Goal: Information Seeking & Learning: Learn about a topic

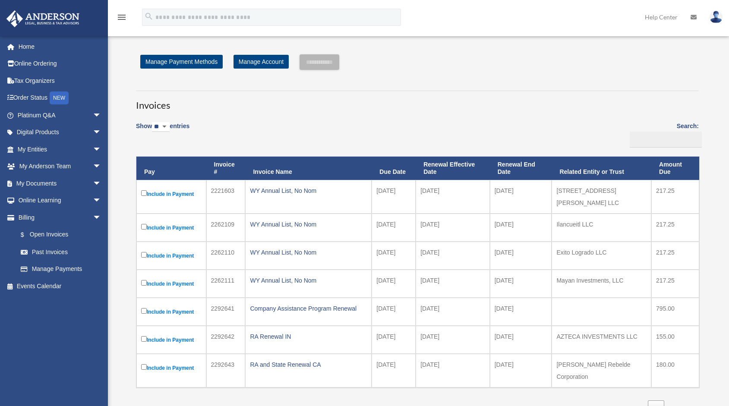
scroll to position [52, 0]
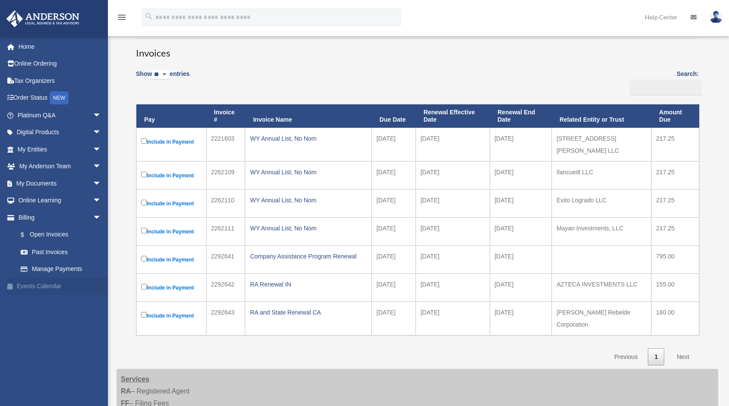
click at [53, 288] on link "Events Calendar" at bounding box center [60, 286] width 108 height 17
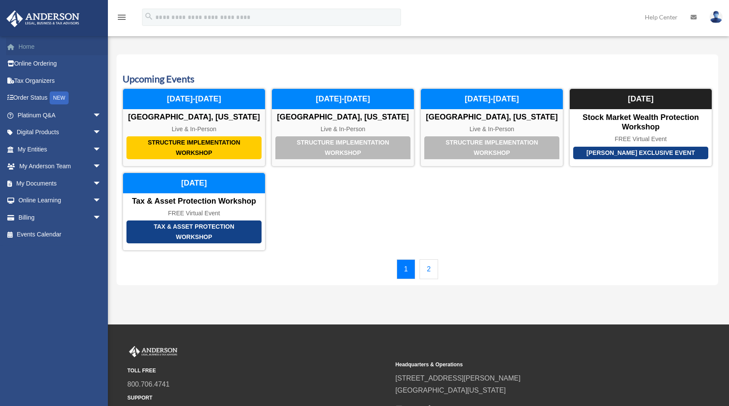
click at [27, 45] on link "Home" at bounding box center [60, 46] width 108 height 17
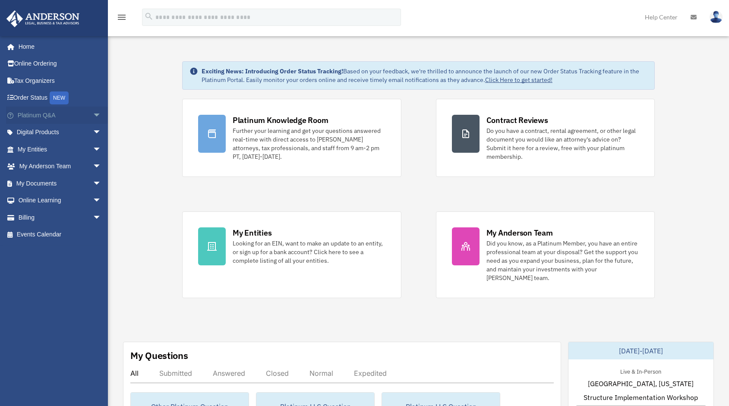
click at [93, 116] on span "arrow_drop_down" at bounding box center [101, 116] width 17 height 18
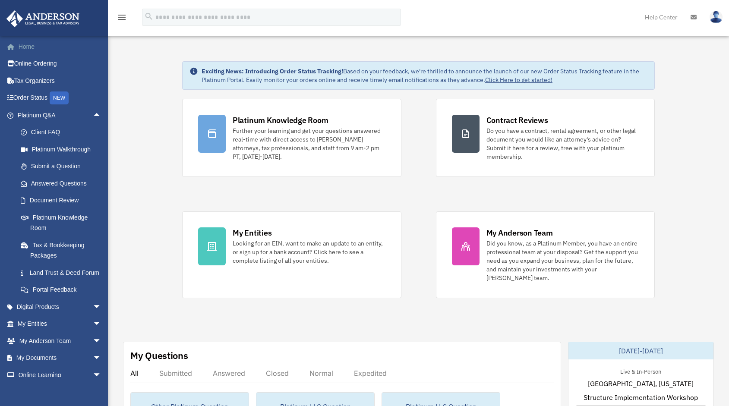
click at [32, 48] on link "Home" at bounding box center [60, 46] width 108 height 17
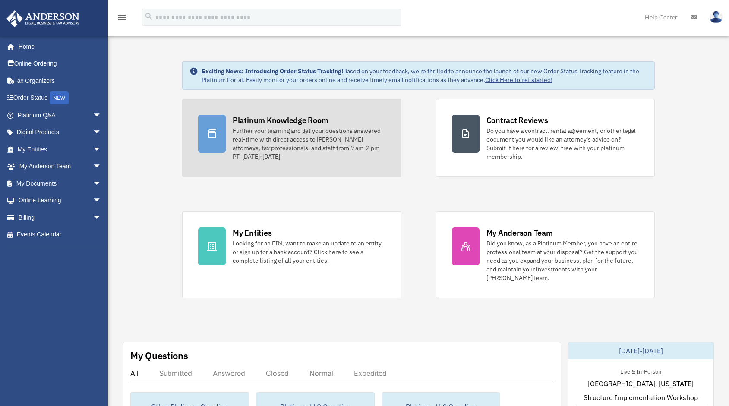
click at [277, 127] on div "Further your learning and get your questions answered real-time with direct acc…" at bounding box center [309, 144] width 153 height 35
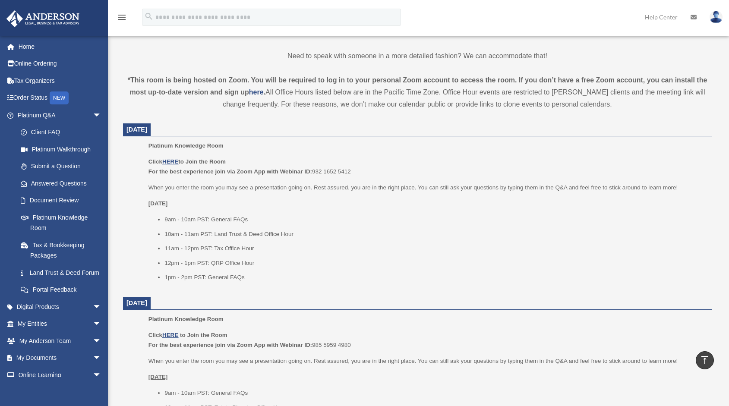
scroll to position [261, 0]
